Goal: Transaction & Acquisition: Purchase product/service

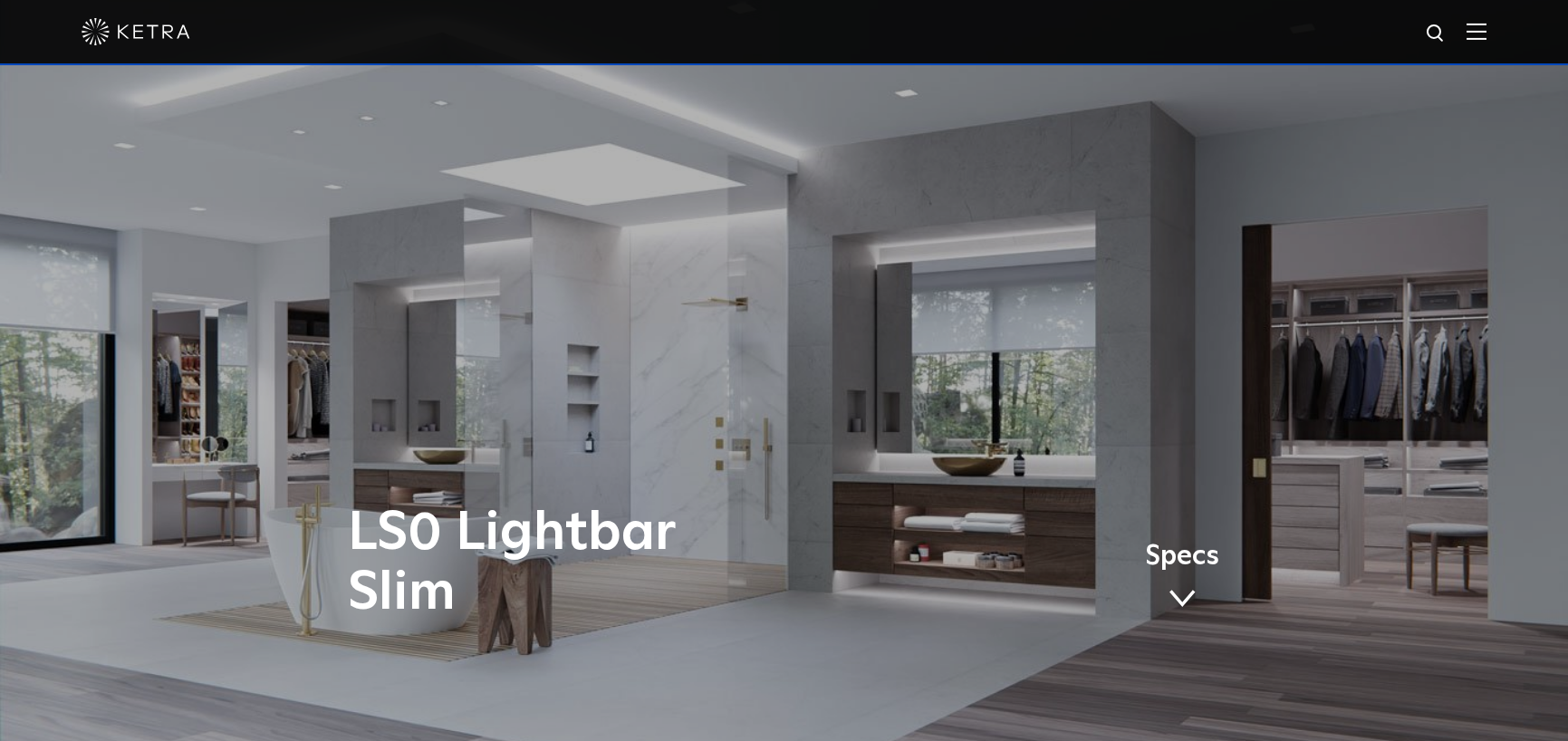
scroll to position [724, 0]
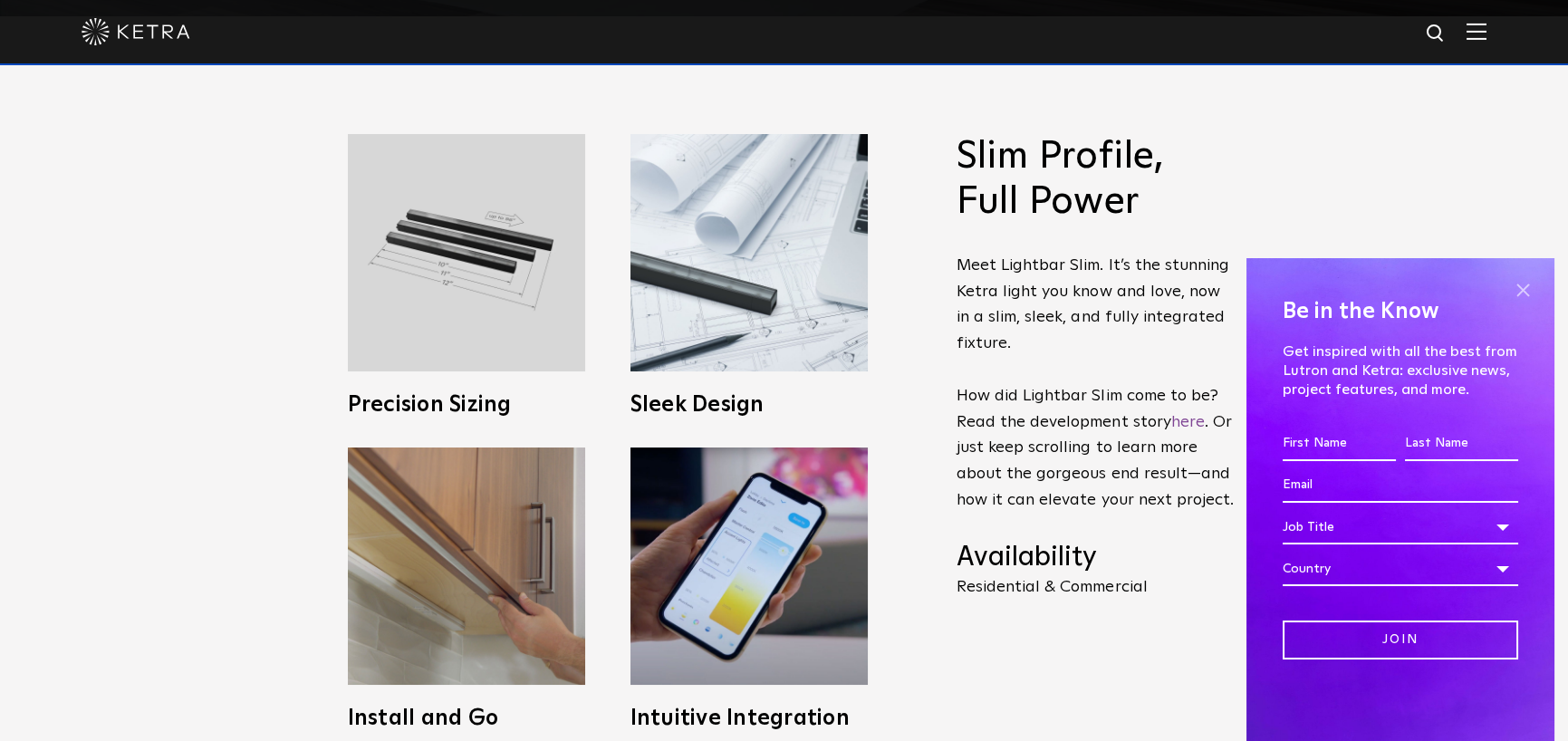
click at [1529, 284] on span at bounding box center [1522, 289] width 27 height 27
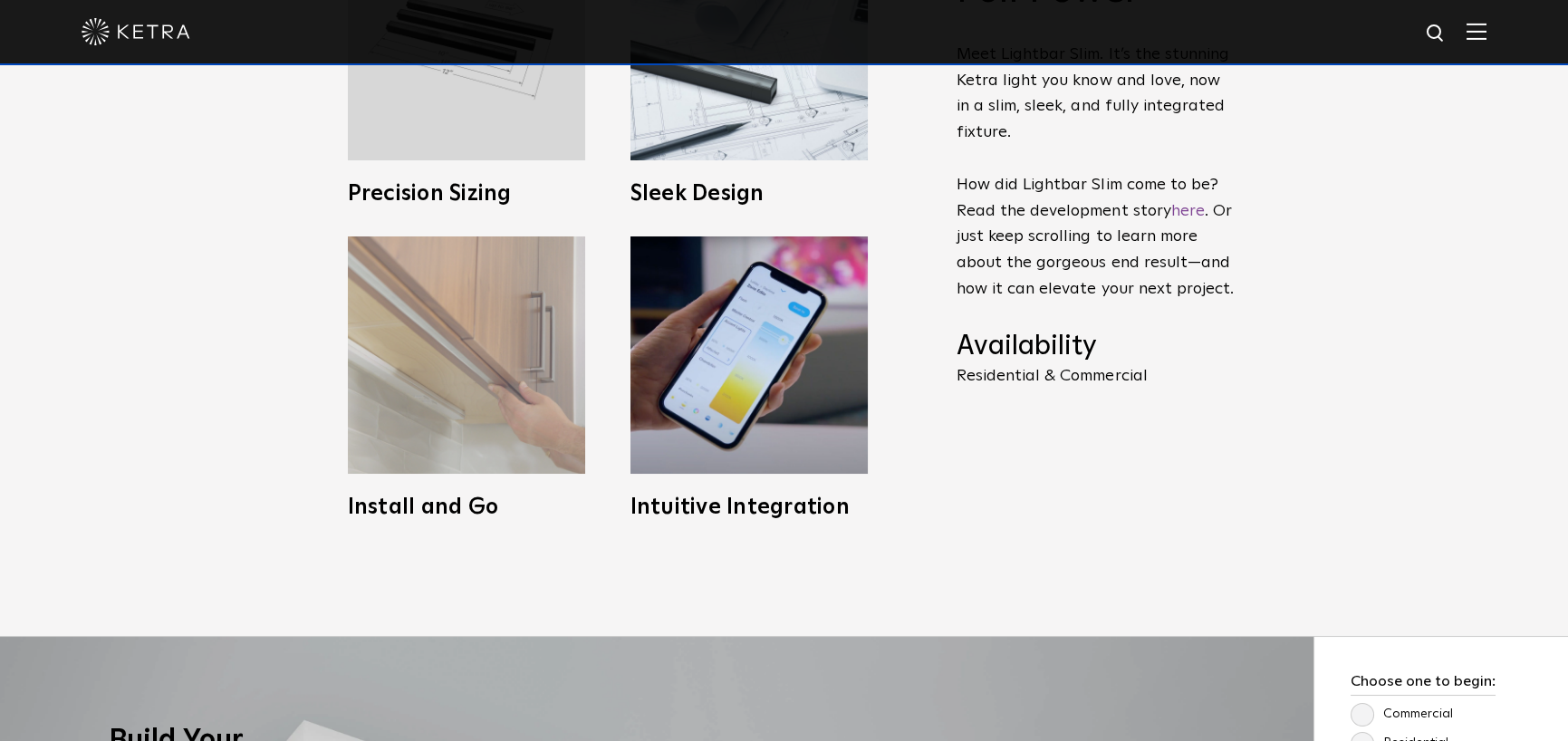
scroll to position [905, 0]
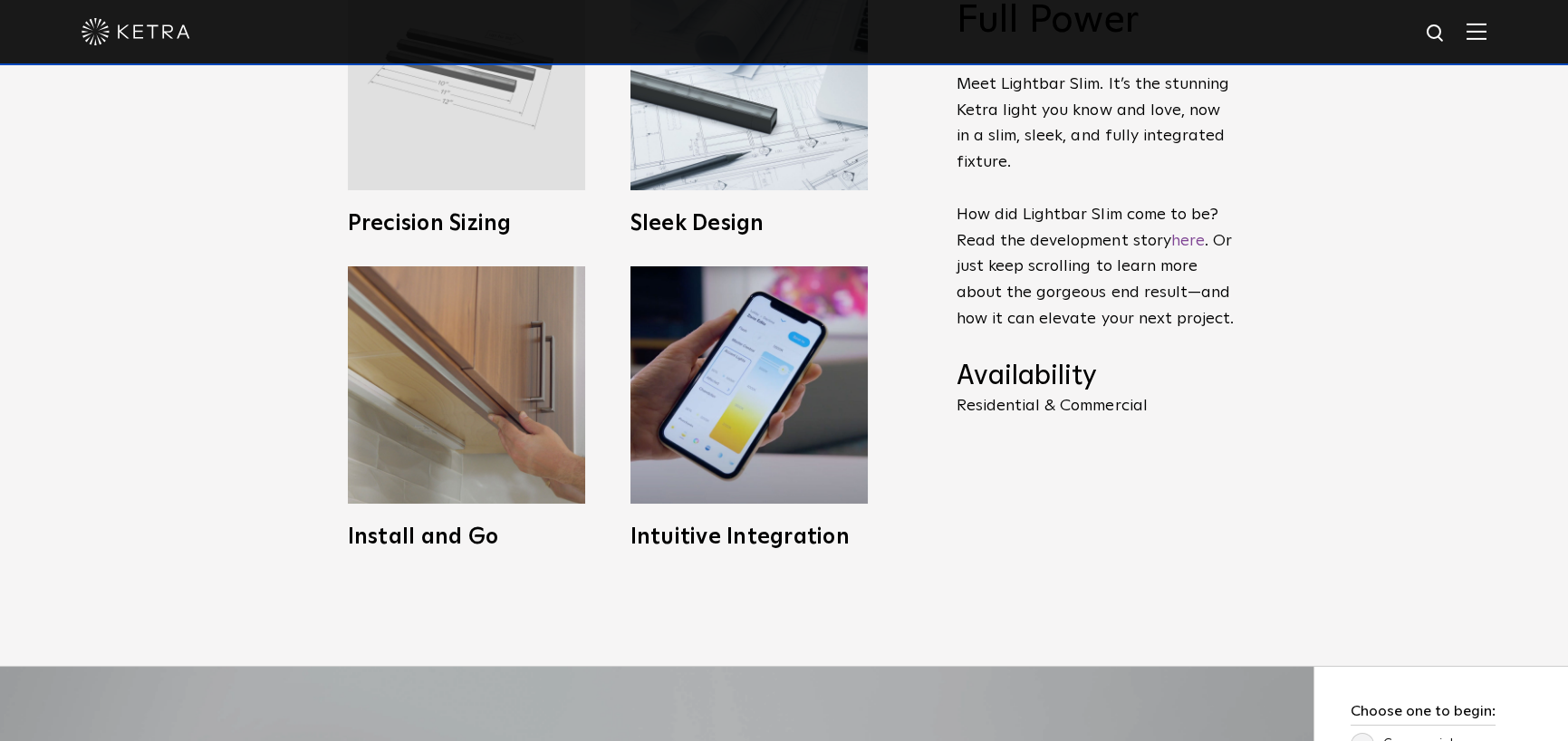
click at [499, 120] on img at bounding box center [466, 71] width 237 height 237
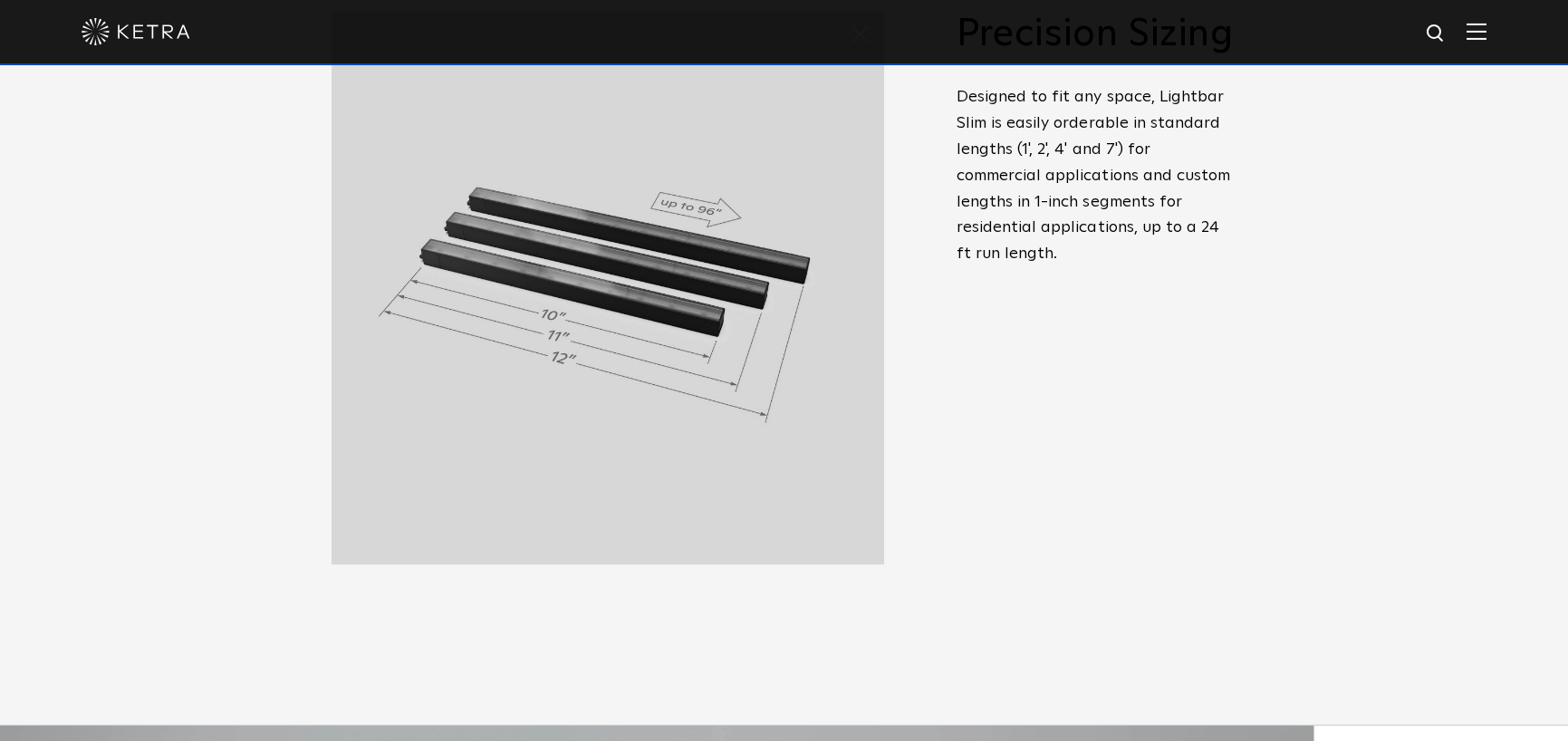
scroll to position [815, 0]
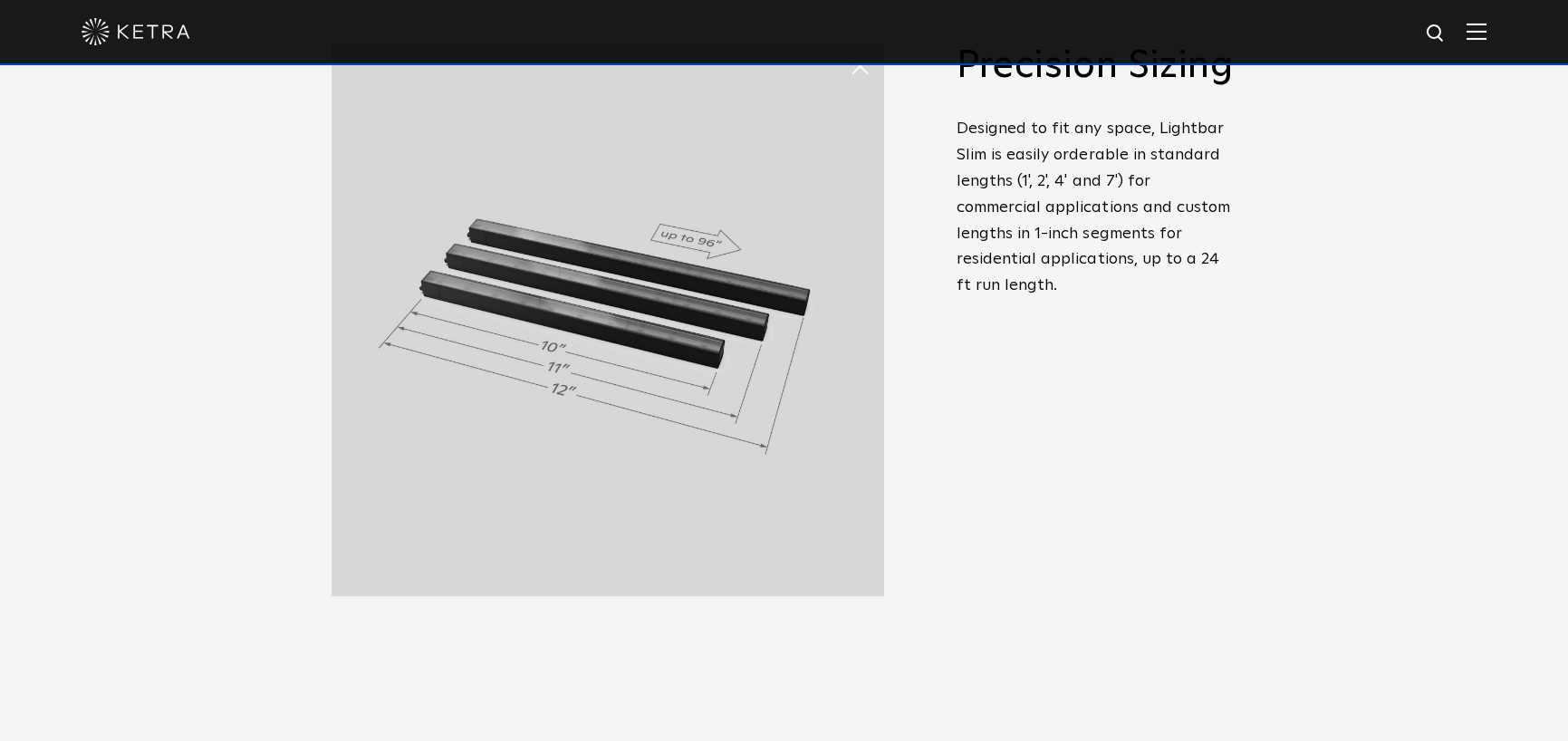
click at [1097, 465] on div "Slim Profile, Full Power Meet Lightbar Slim. It’s the stunning Ketra light you …" at bounding box center [1096, 295] width 281 height 505
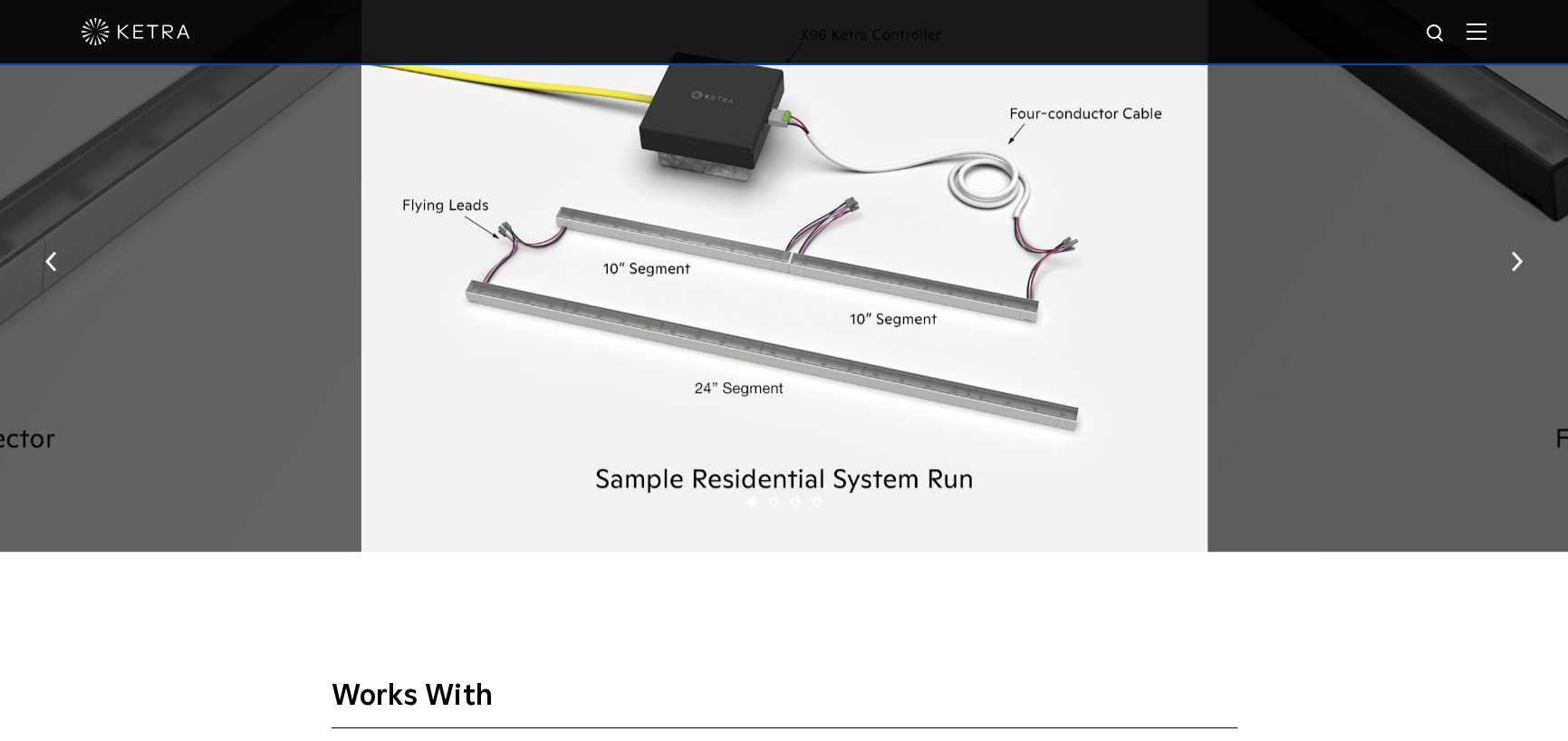
scroll to position [2987, 0]
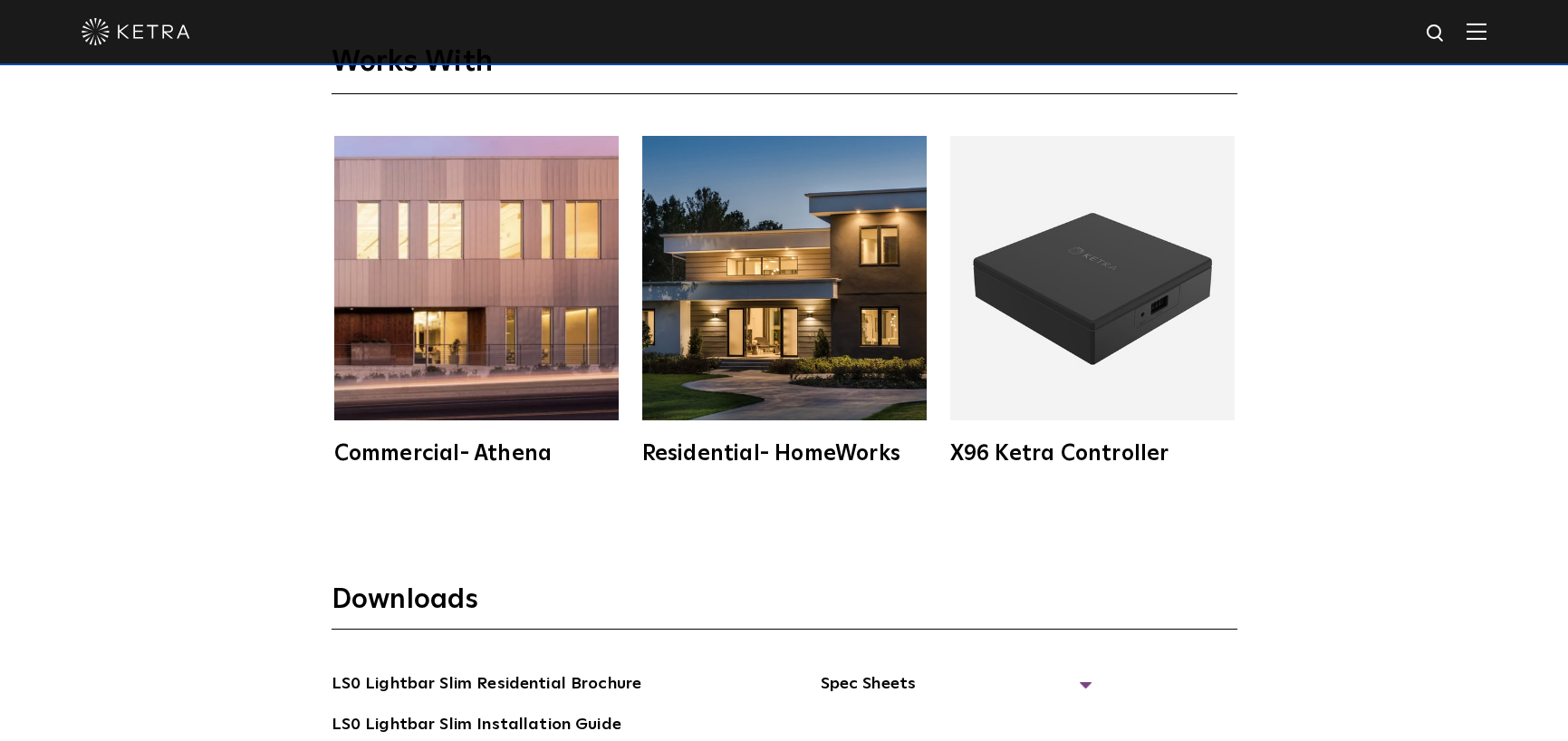
click at [571, 351] on img at bounding box center [476, 278] width 284 height 284
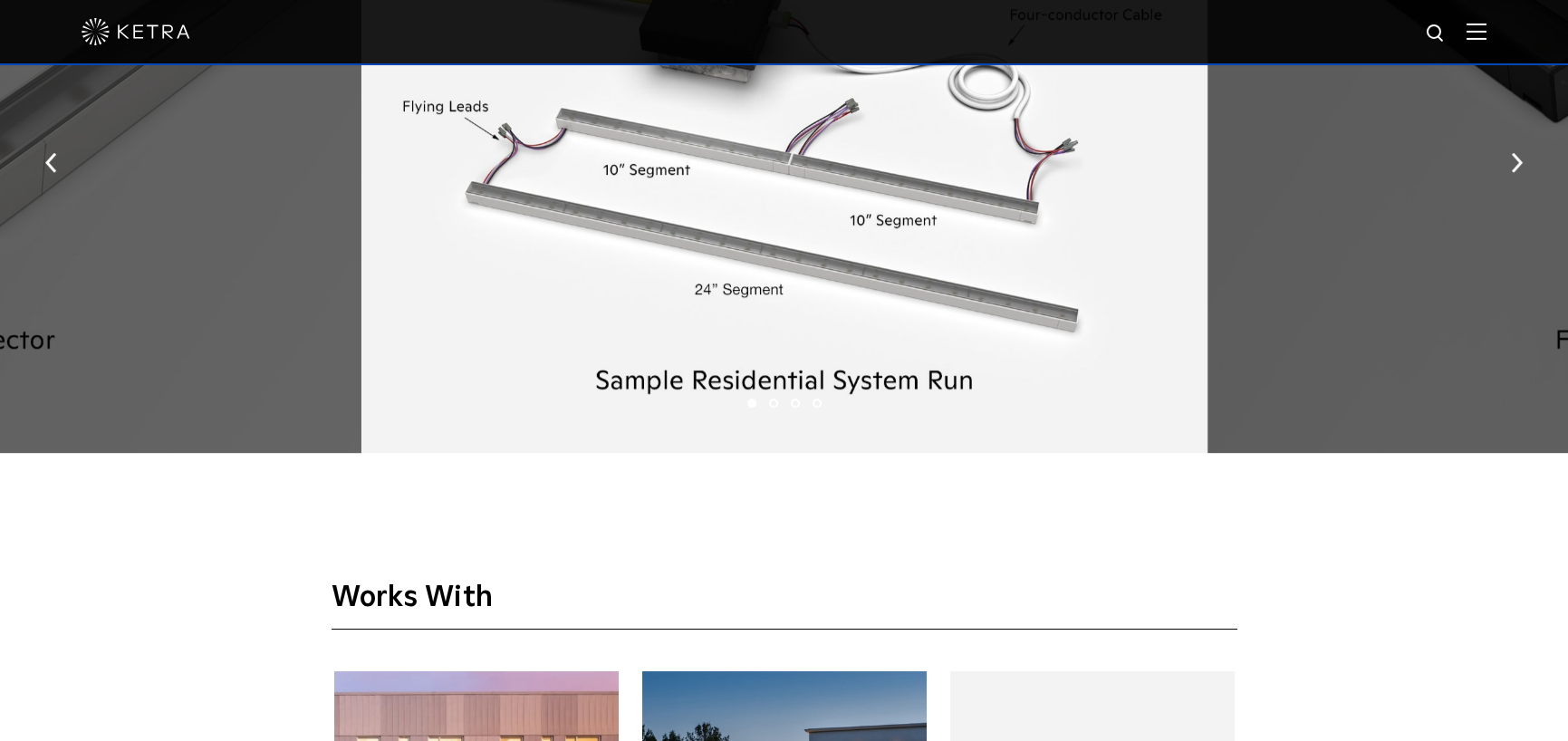
scroll to position [2173, 0]
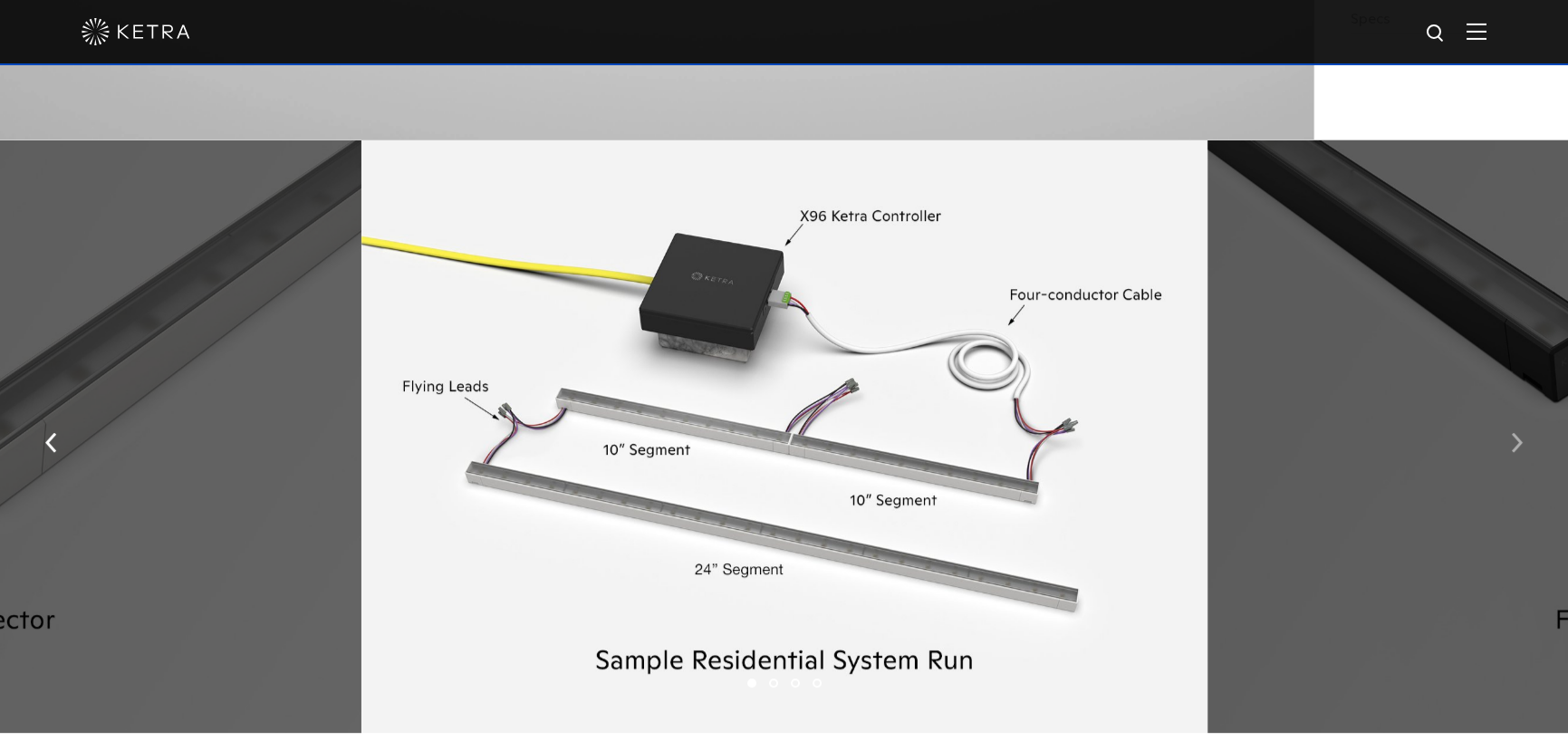
click at [1522, 443] on button "button" at bounding box center [1517, 441] width 39 height 63
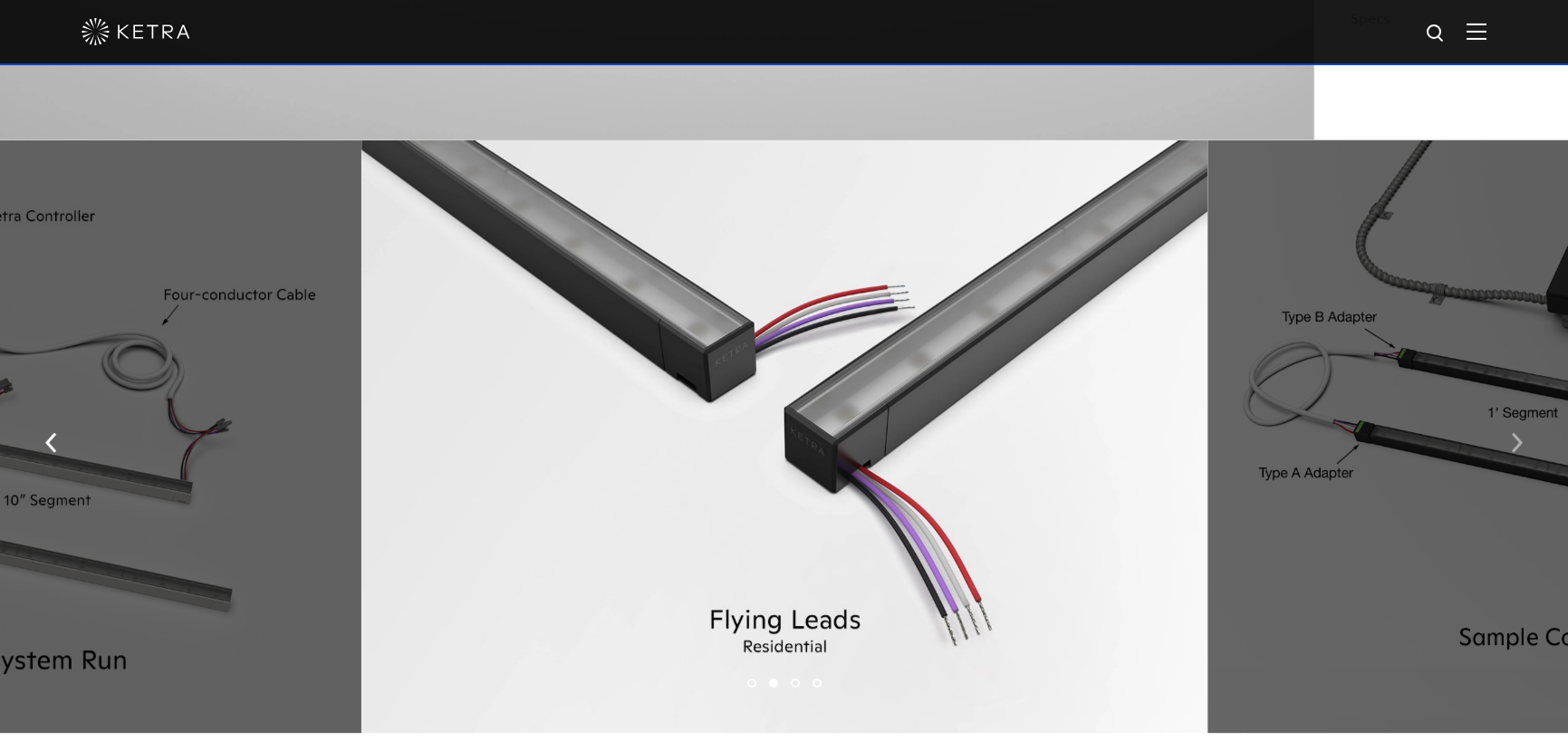
click at [1520, 443] on img "button" at bounding box center [1516, 442] width 12 height 20
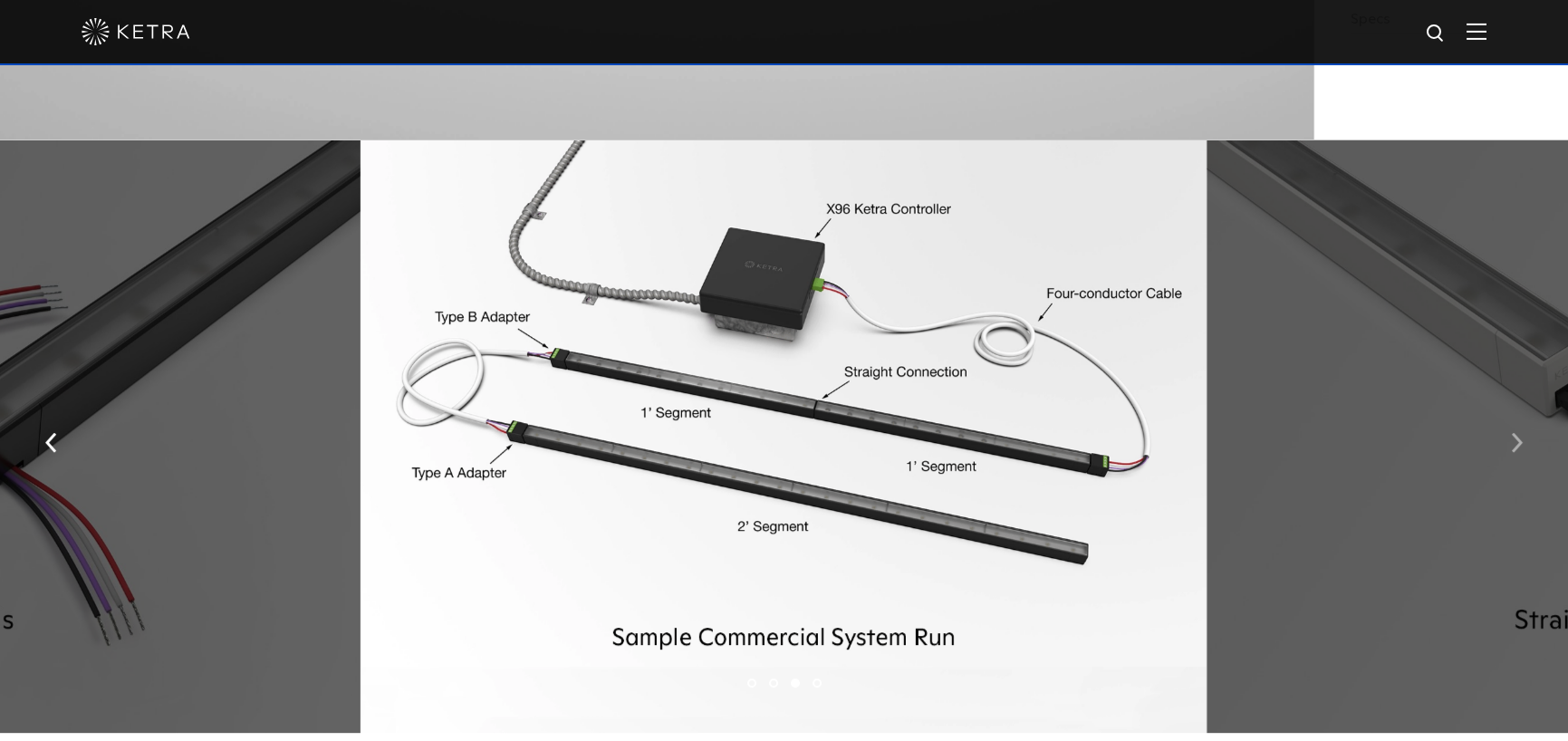
click at [1520, 443] on img "button" at bounding box center [1516, 442] width 12 height 20
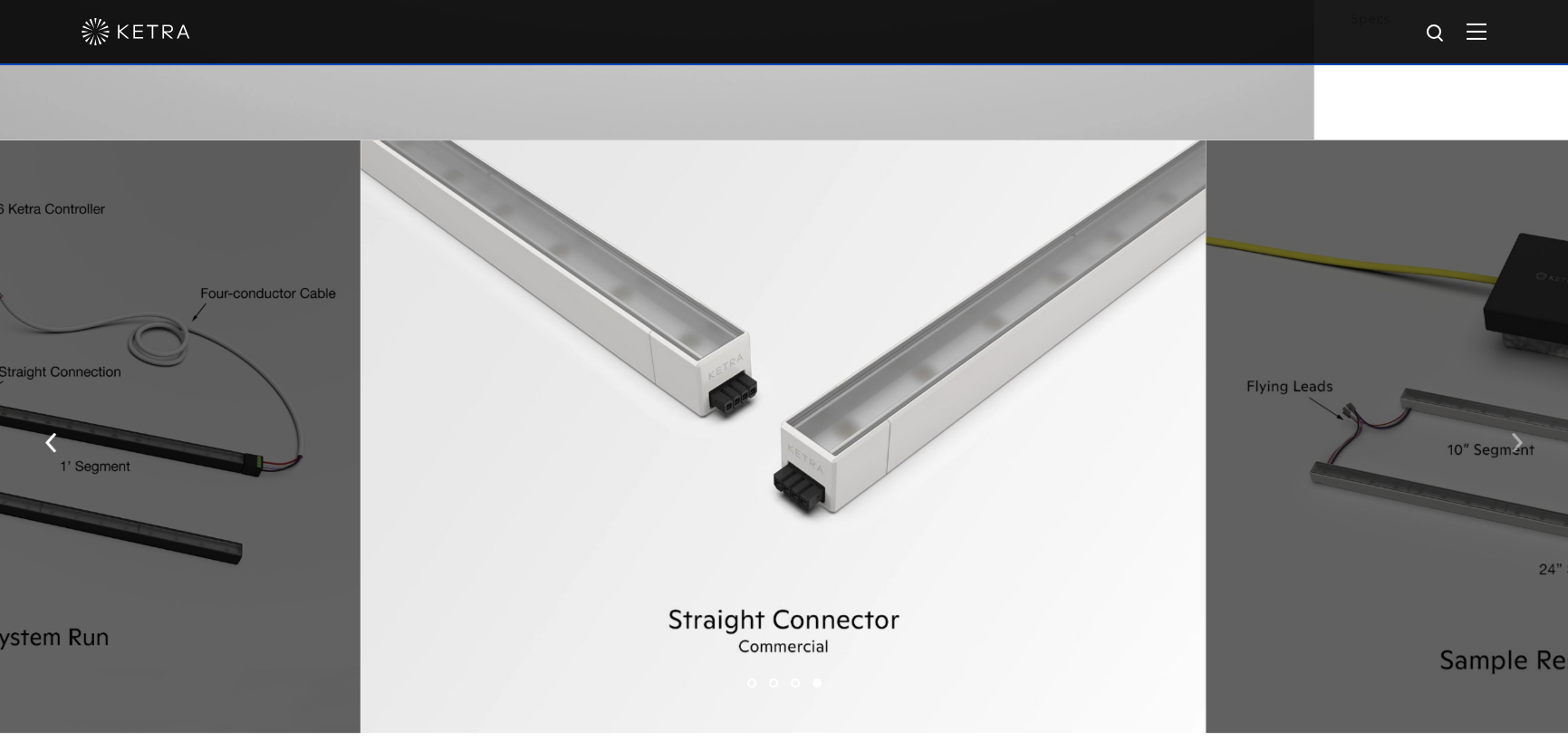
click at [1519, 443] on img "button" at bounding box center [1516, 442] width 12 height 20
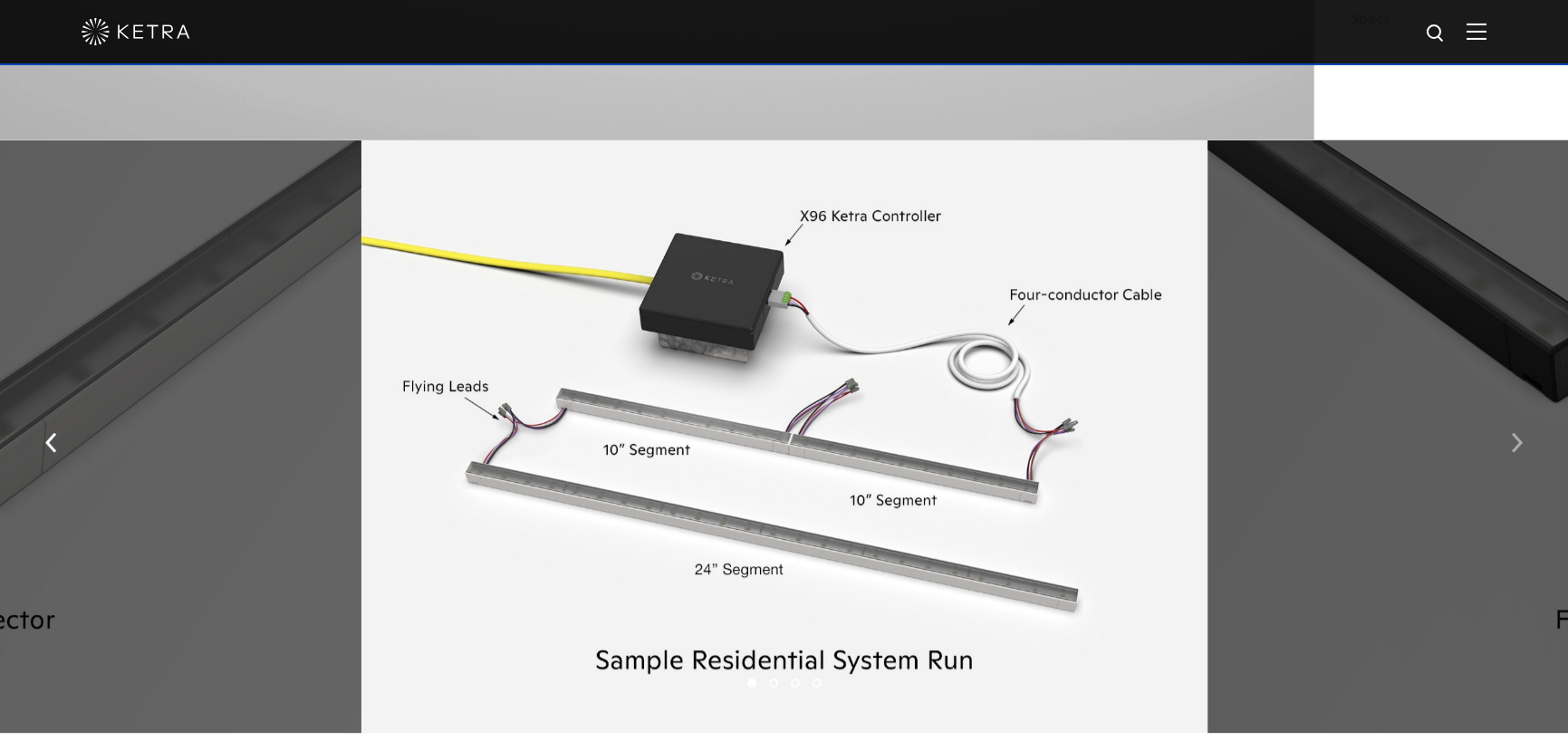
click at [1518, 442] on img "button" at bounding box center [1516, 442] width 12 height 20
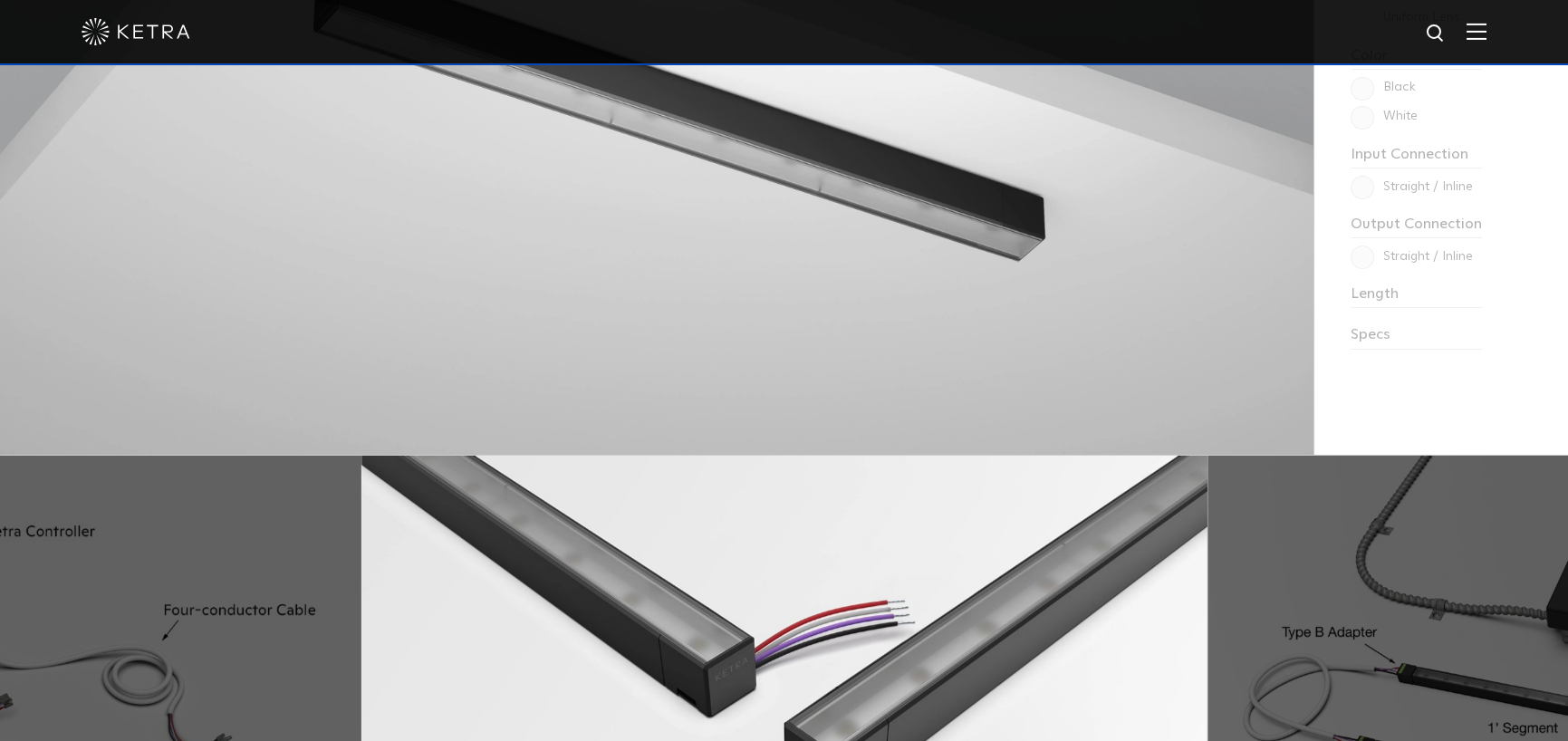
scroll to position [1629, 0]
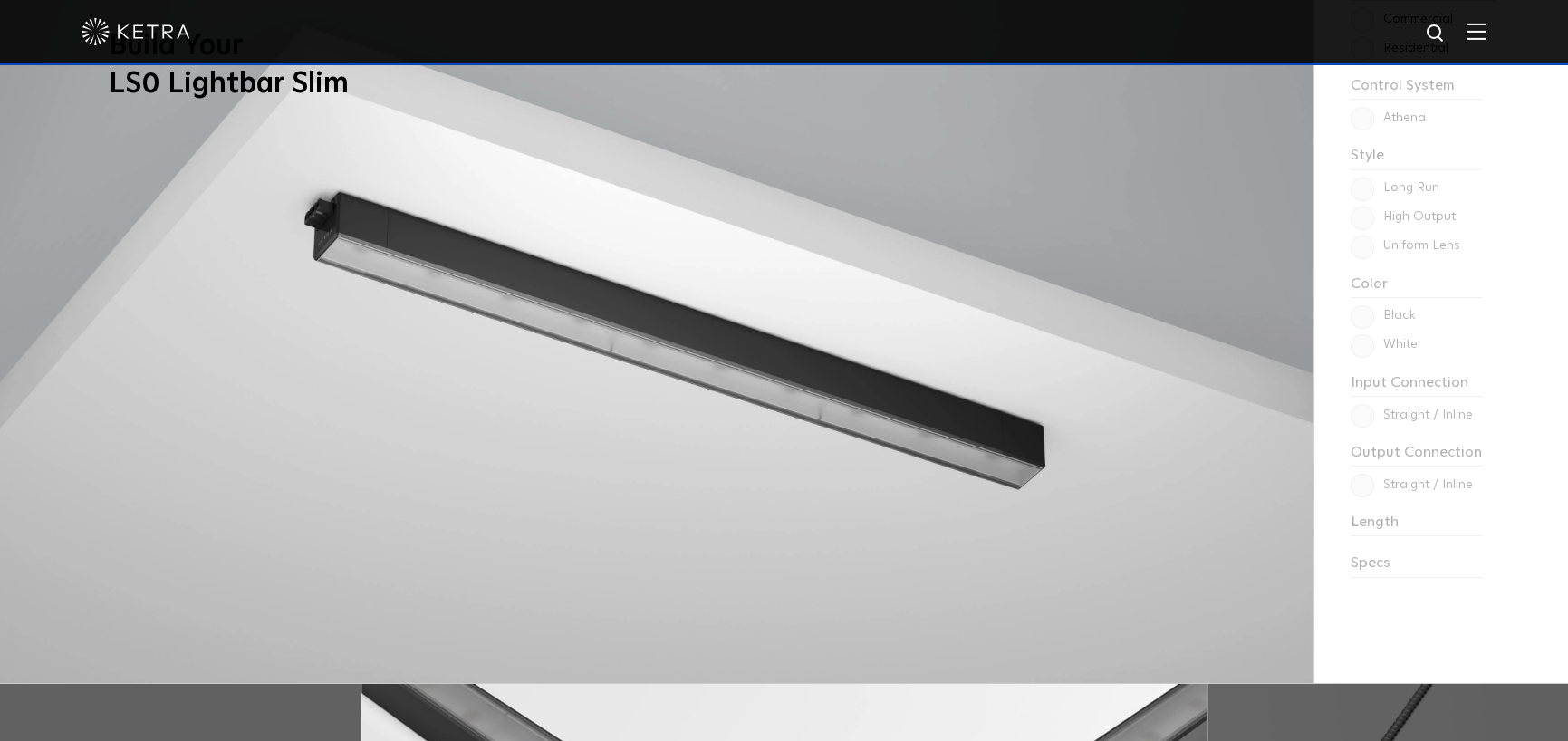
click at [1352, 184] on div "Choose one to begin: Commercial Residential Control System Athena HomeWorks Sty…" at bounding box center [1440, 312] width 253 height 741
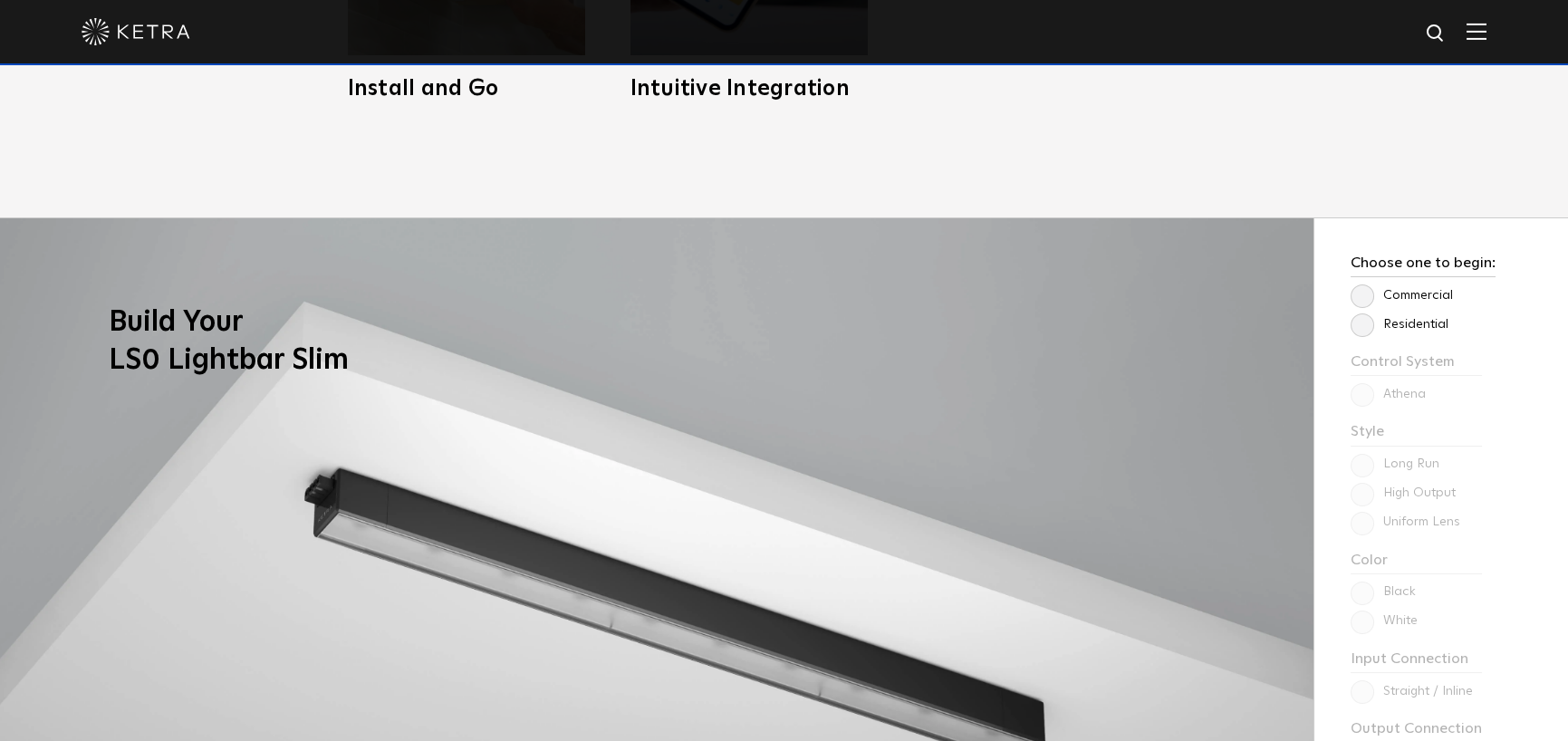
scroll to position [1448, 0]
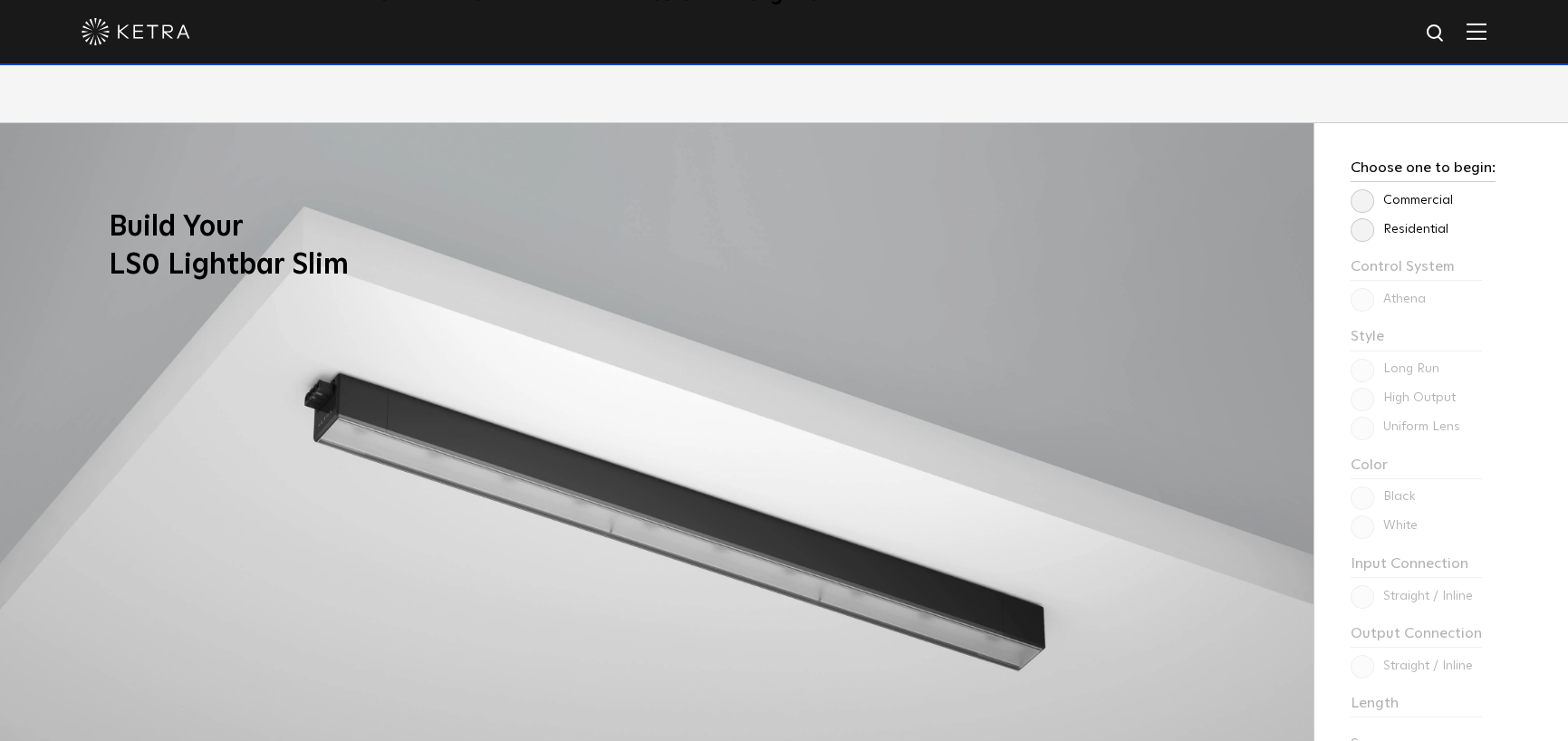
click at [1365, 221] on label "Residential" at bounding box center [1399, 229] width 98 height 15
click at [0, 0] on input "Residential" at bounding box center [0, 0] width 0 height 0
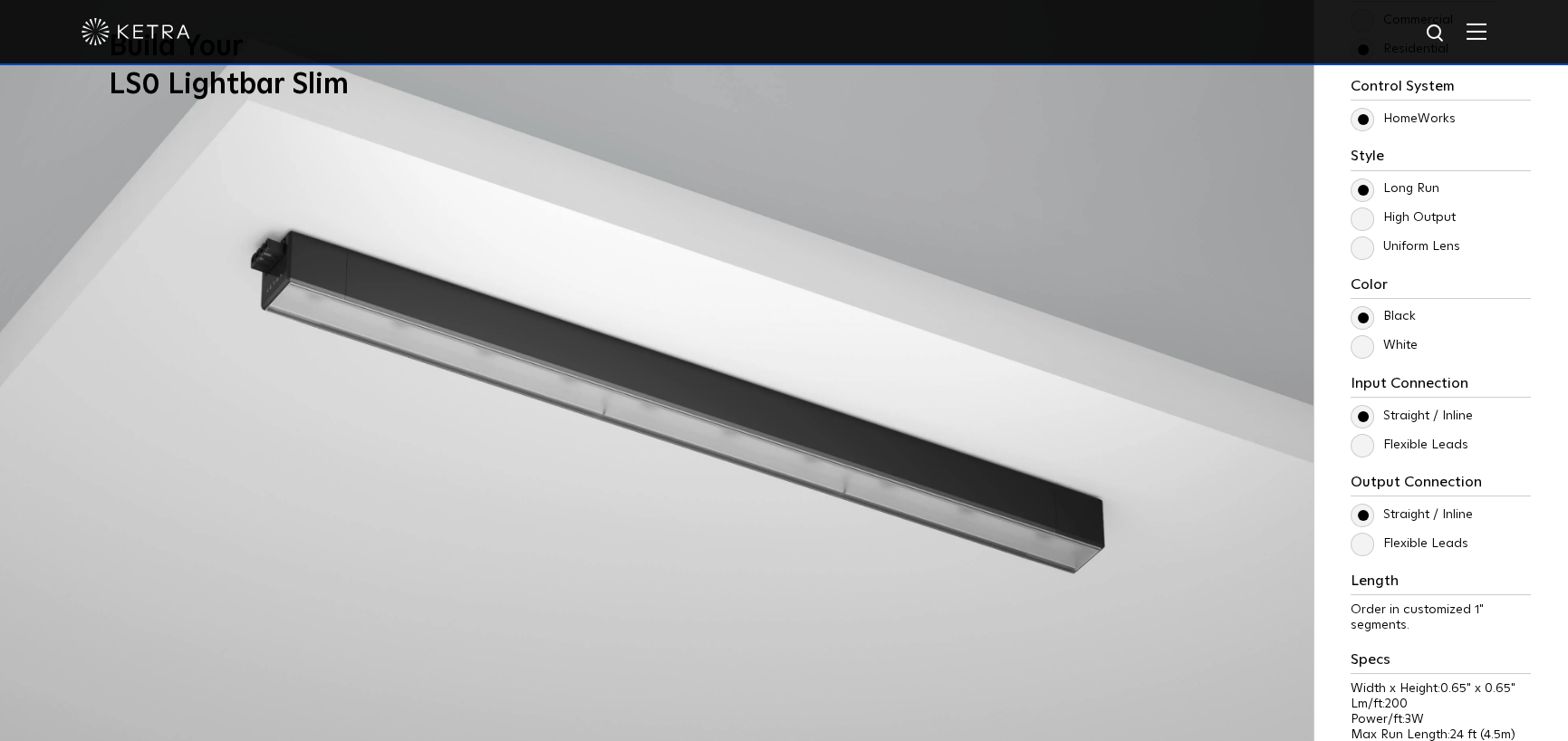
scroll to position [1629, 0]
click at [1362, 346] on label "White" at bounding box center [1383, 344] width 67 height 15
click at [0, 0] on input "White" at bounding box center [0, 0] width 0 height 0
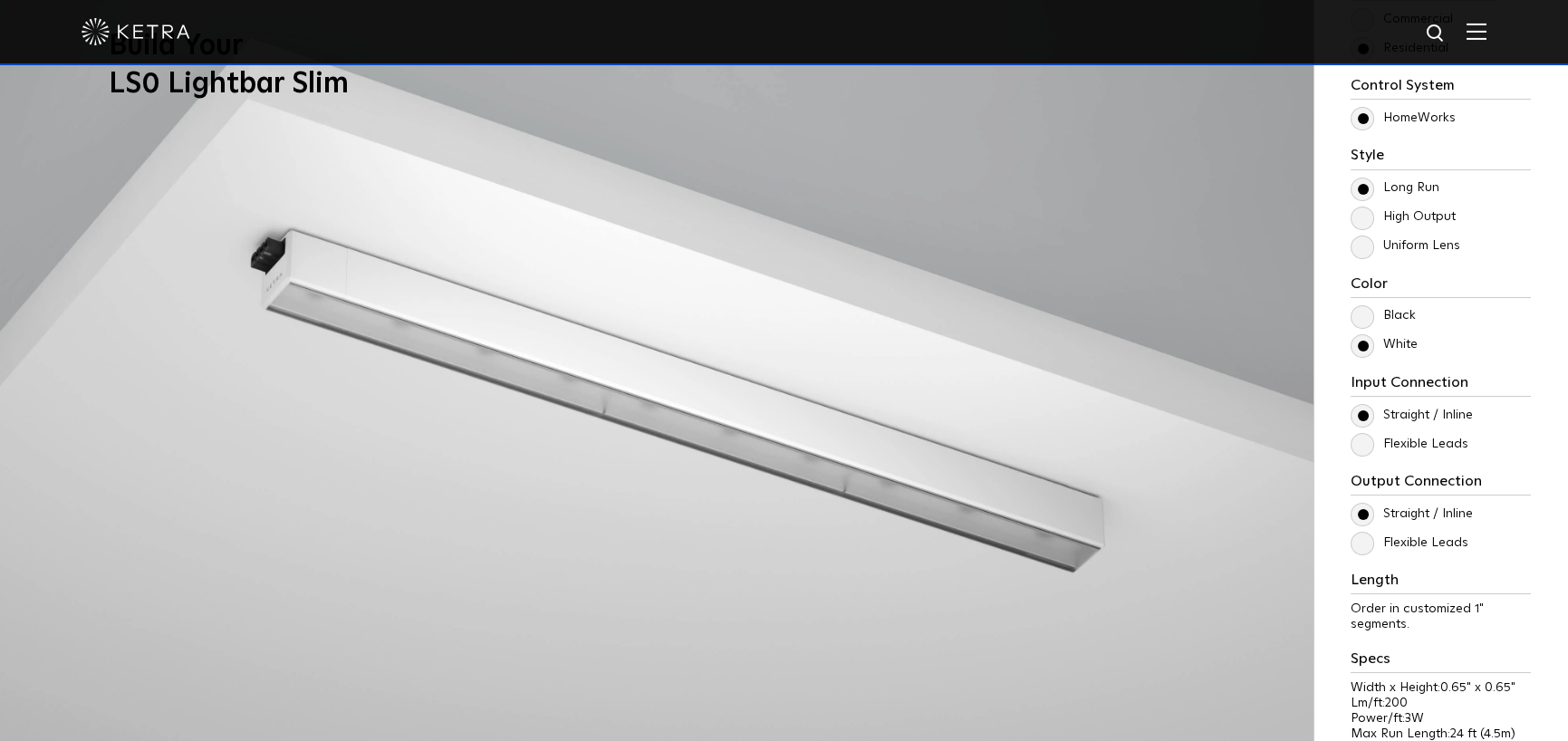
click at [1365, 443] on label "Flexible Leads" at bounding box center [1408, 444] width 117 height 15
click at [0, 0] on input "Flexible Leads" at bounding box center [0, 0] width 0 height 0
click at [1365, 443] on label "Flexible Leads" at bounding box center [1408, 444] width 117 height 15
click at [0, 0] on input "Flexible Leads" at bounding box center [0, 0] width 0 height 0
click at [1365, 409] on label "Straight / Inline" at bounding box center [1411, 415] width 122 height 15
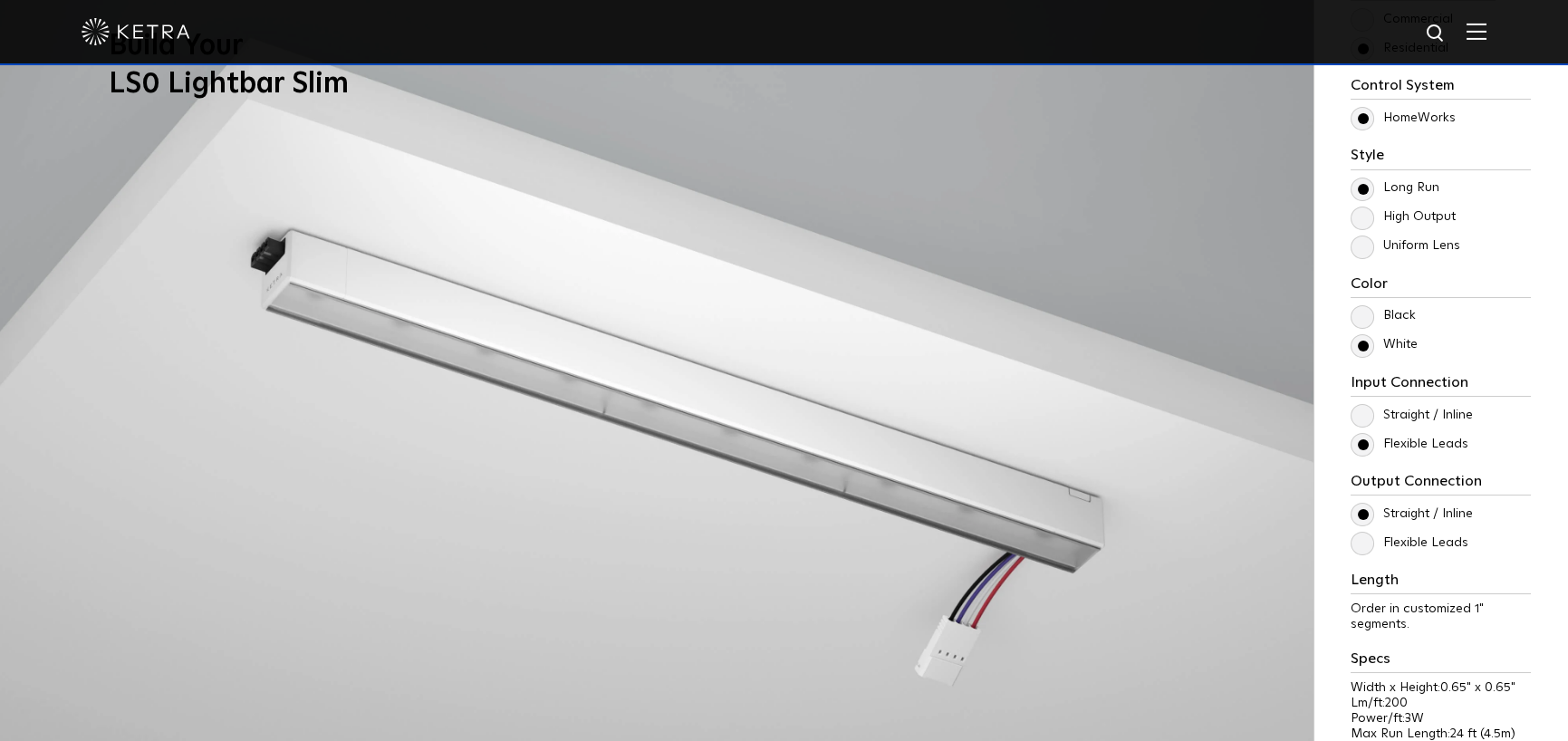
click at [0, 0] on input "Straight / Inline" at bounding box center [0, 0] width 0 height 0
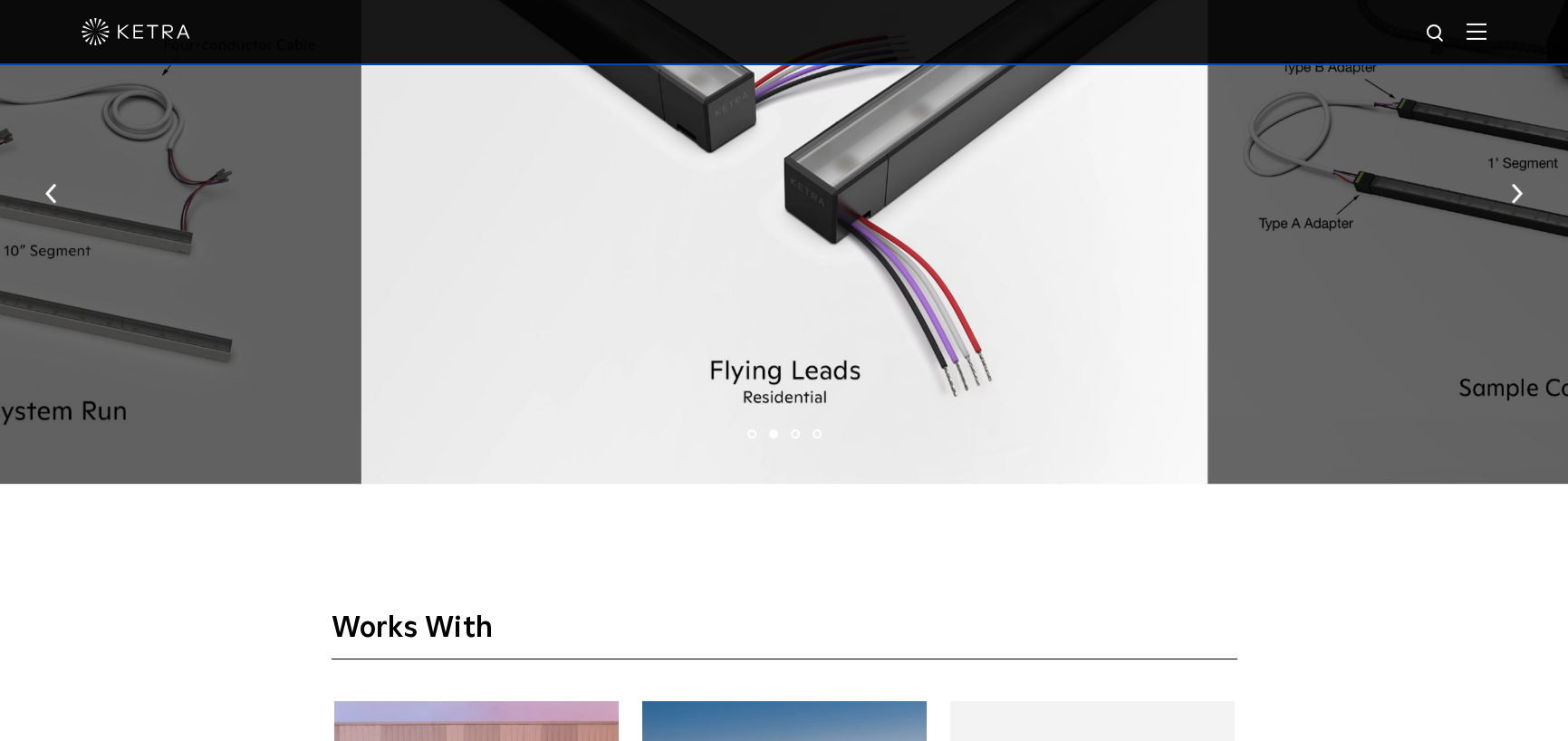
scroll to position [2444, 0]
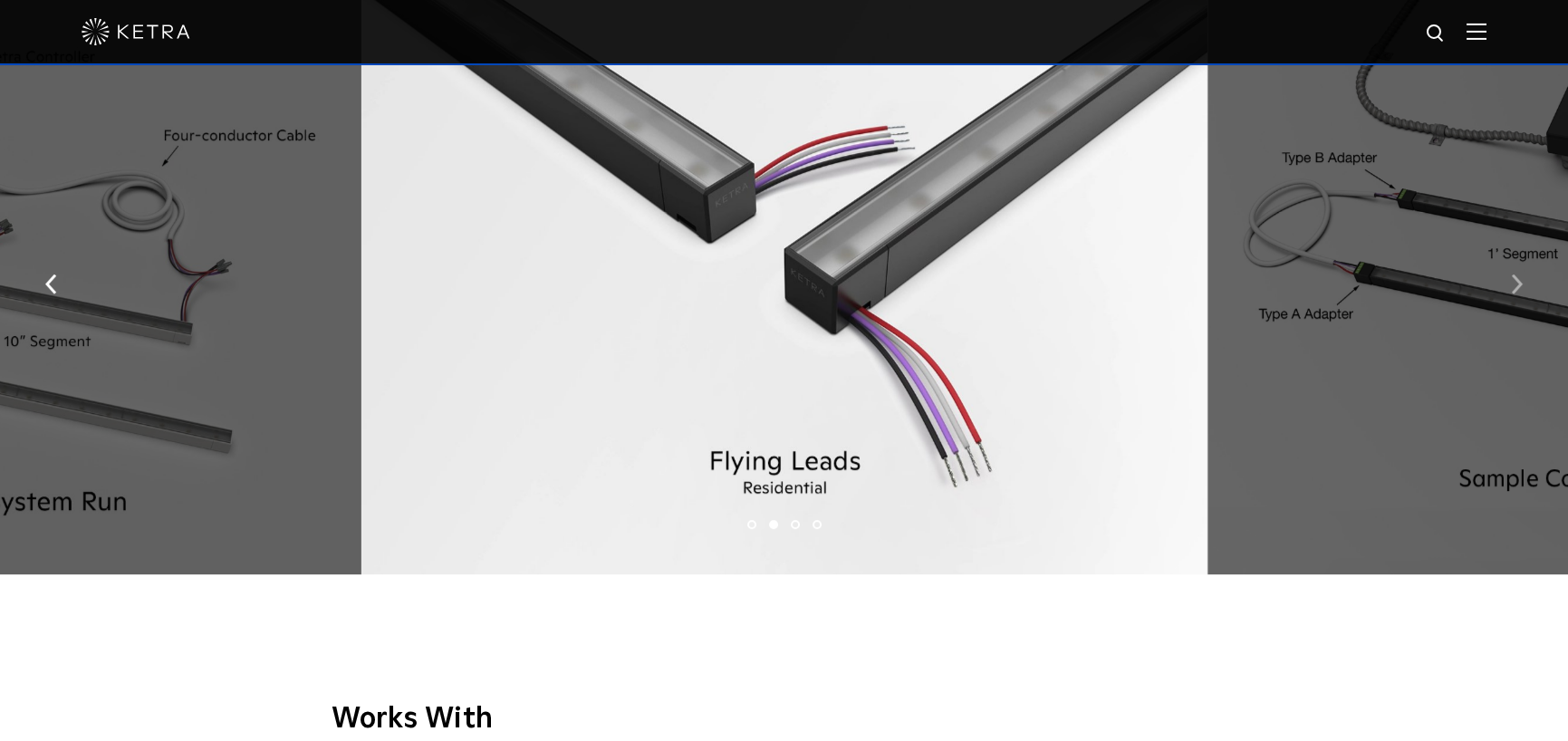
click at [1511, 288] on img "button" at bounding box center [1516, 283] width 12 height 20
